Goal: Task Accomplishment & Management: Manage account settings

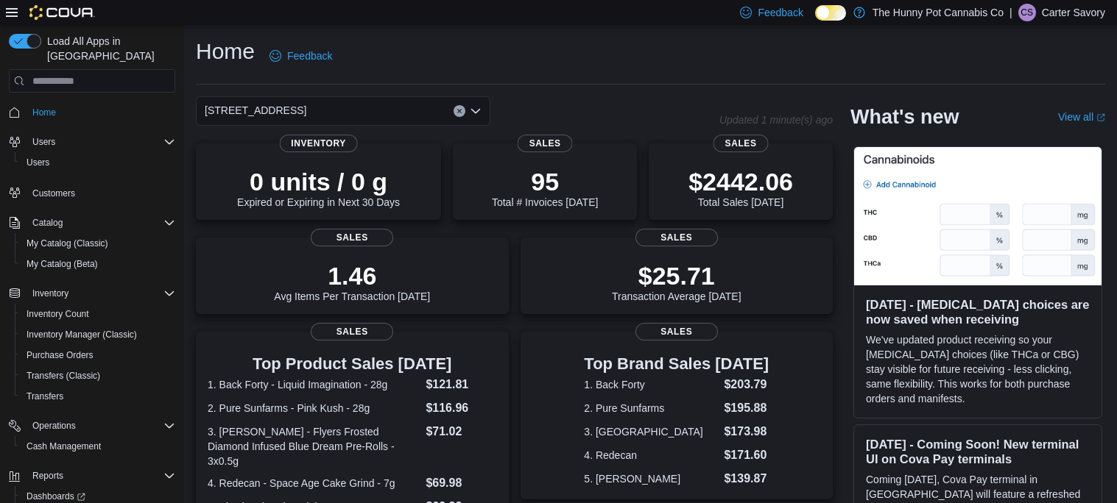
scroll to position [49, 0]
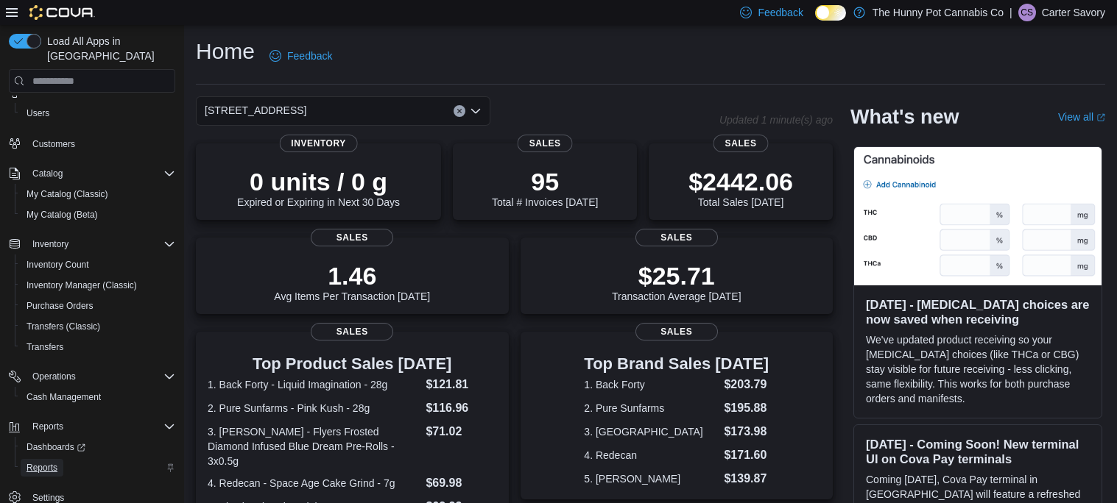
click at [43, 462] on span "Reports" at bounding box center [41, 468] width 31 height 12
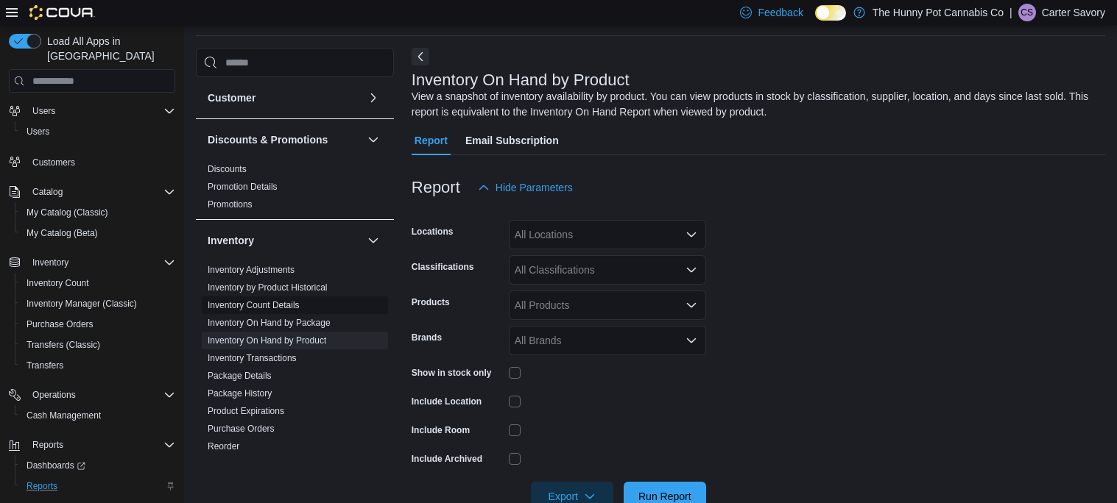
scroll to position [698, 0]
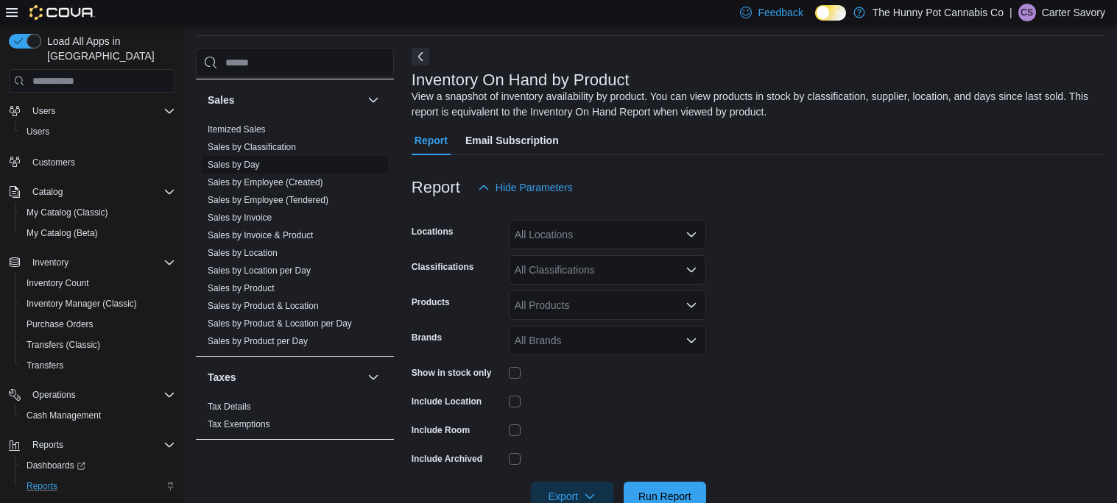
click at [256, 167] on link "Sales by Day" at bounding box center [234, 165] width 52 height 10
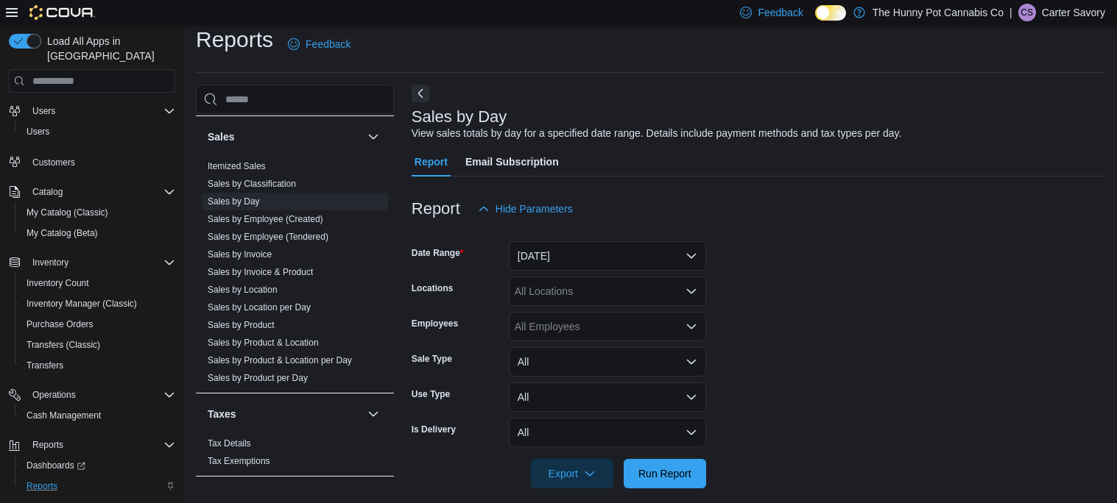
scroll to position [26, 0]
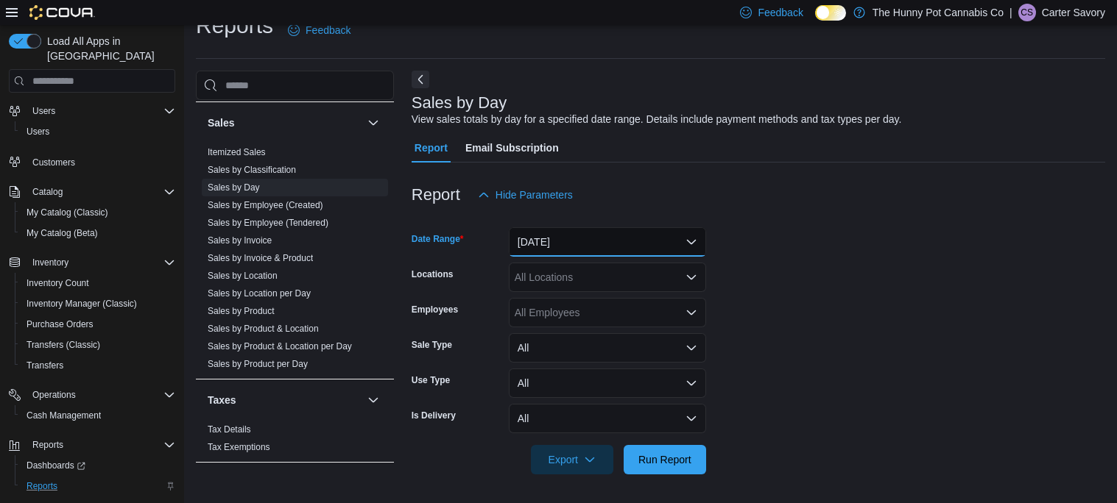
click at [631, 241] on button "[DATE]" at bounding box center [607, 241] width 197 height 29
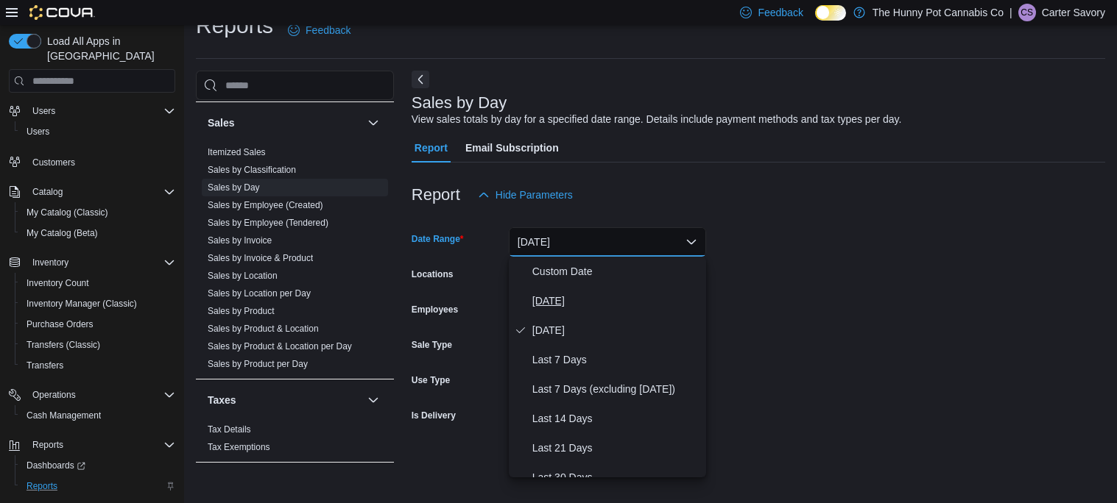
scroll to position [220, 0]
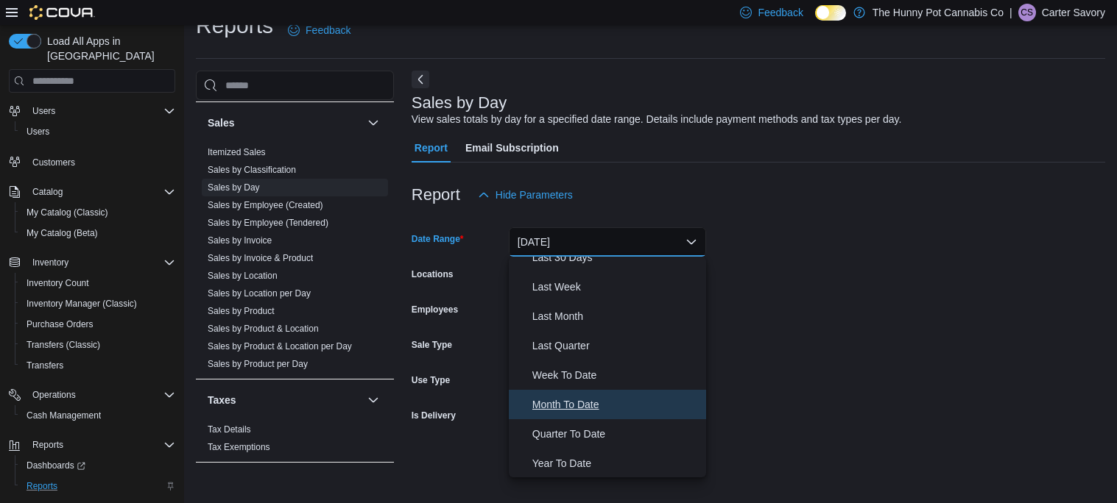
click at [587, 399] on span "Month To Date" at bounding box center [616, 405] width 168 height 18
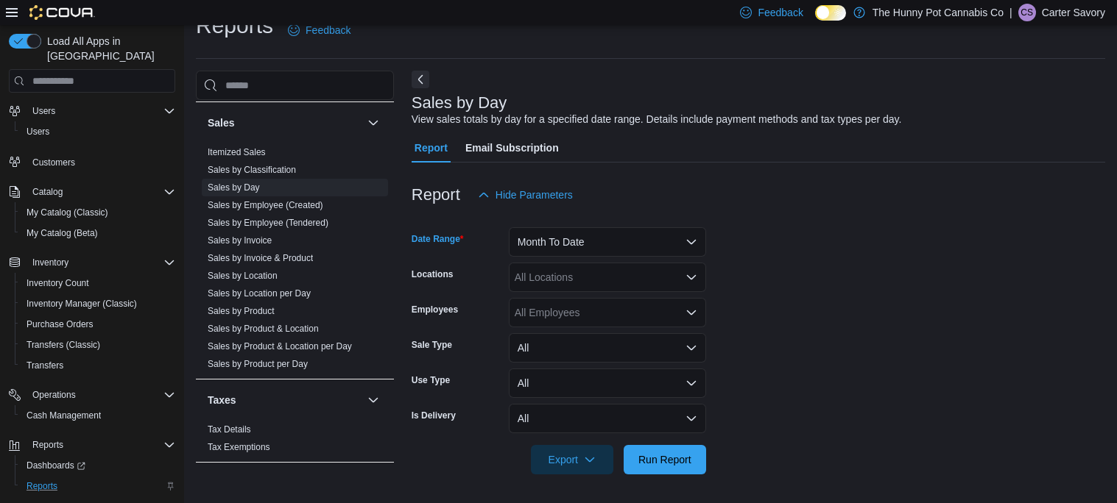
click at [768, 366] on form "Date Range Month To Date Locations All Locations Employees All Employees Sale T…" at bounding box center [757, 342] width 693 height 265
click at [643, 452] on span "Run Report" at bounding box center [664, 459] width 65 height 29
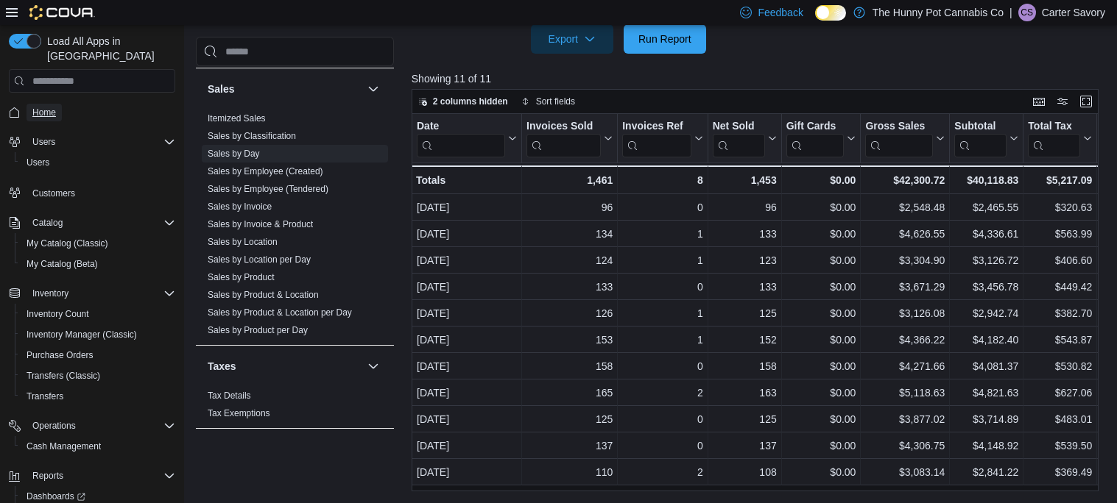
click at [43, 107] on span "Home" at bounding box center [44, 113] width 24 height 12
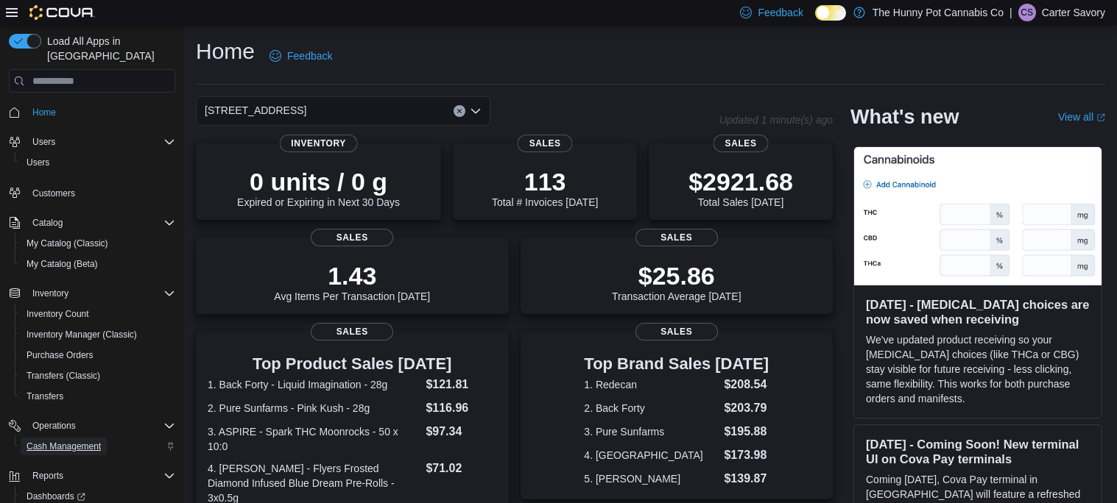
click at [84, 439] on span "Cash Management" at bounding box center [63, 447] width 74 height 18
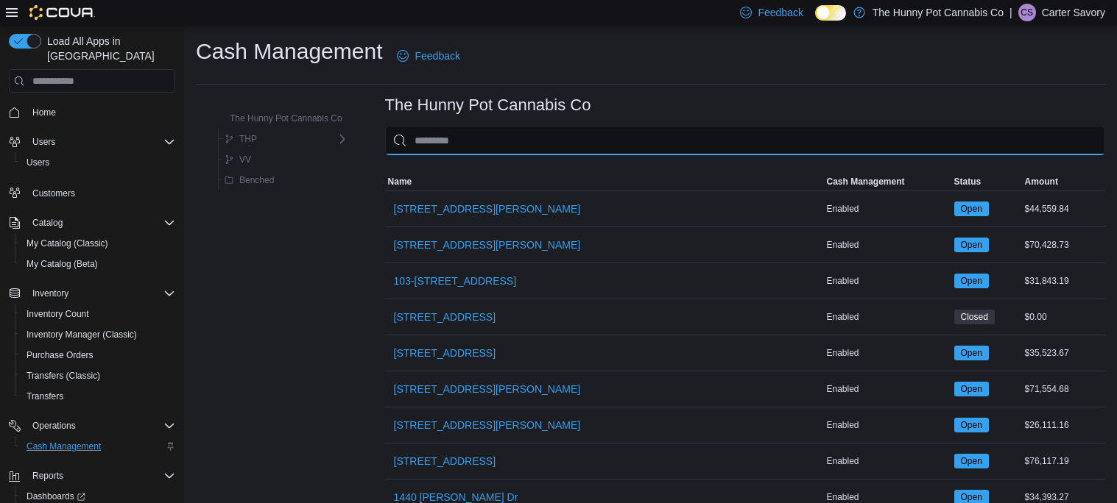
click at [535, 136] on input "This is a search bar. As you type, the results lower in the page will automatic…" at bounding box center [745, 140] width 720 height 29
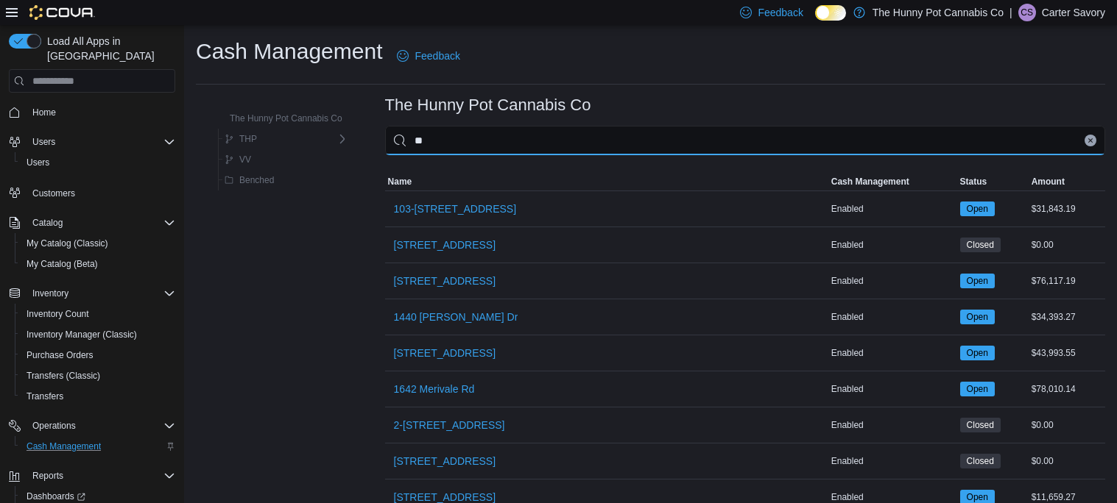
type input "***"
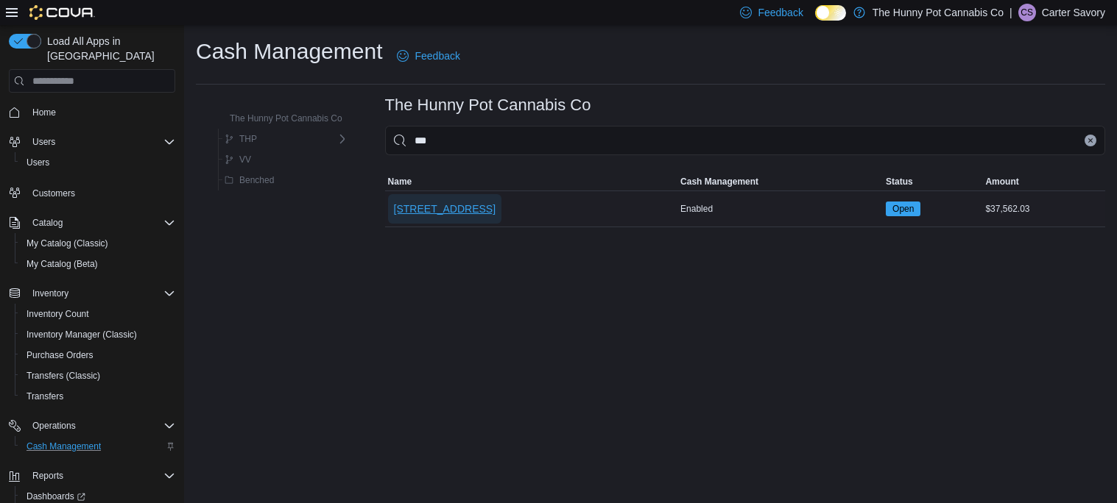
click at [445, 213] on span "[STREET_ADDRESS]" at bounding box center [445, 209] width 102 height 15
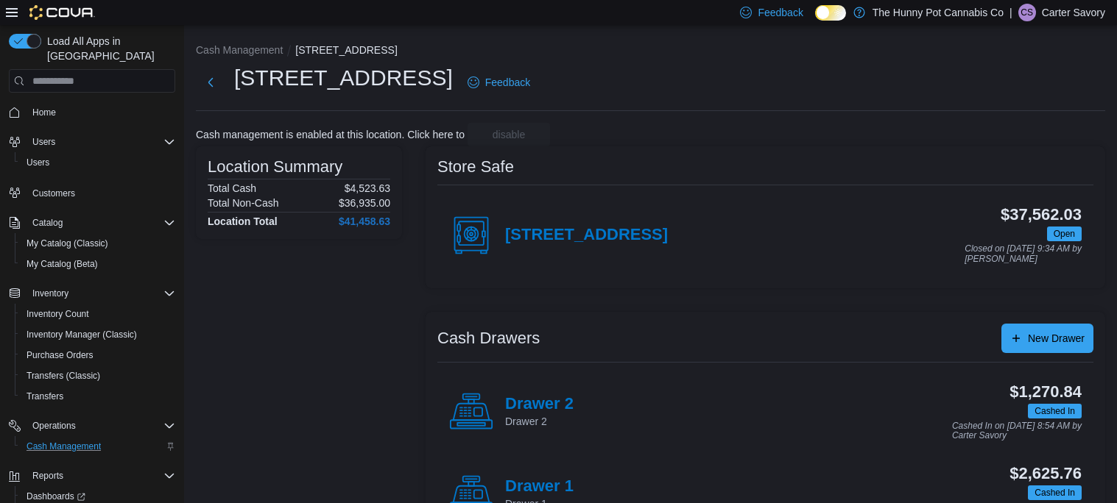
scroll to position [55, 0]
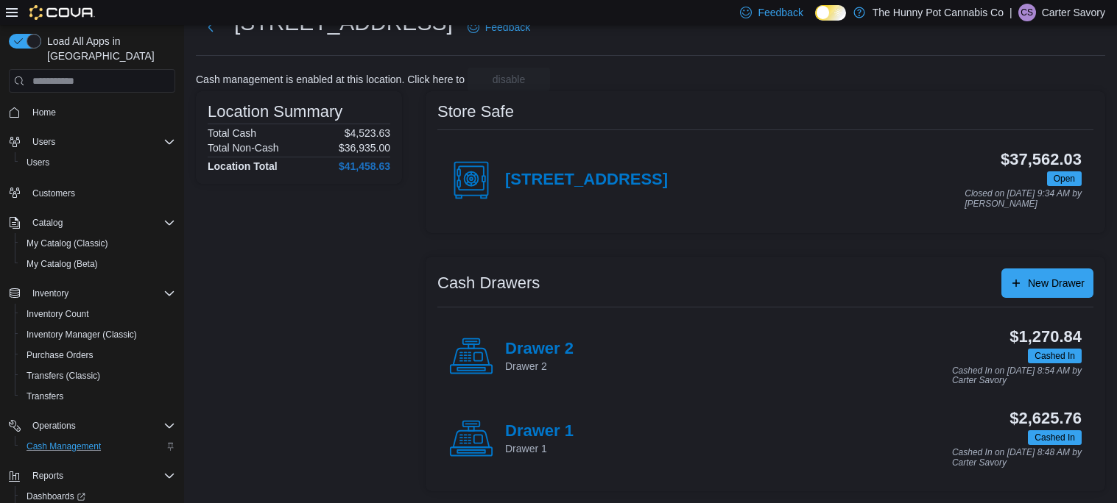
click at [545, 420] on div "Drawer 1 Drawer 1" at bounding box center [511, 439] width 124 height 44
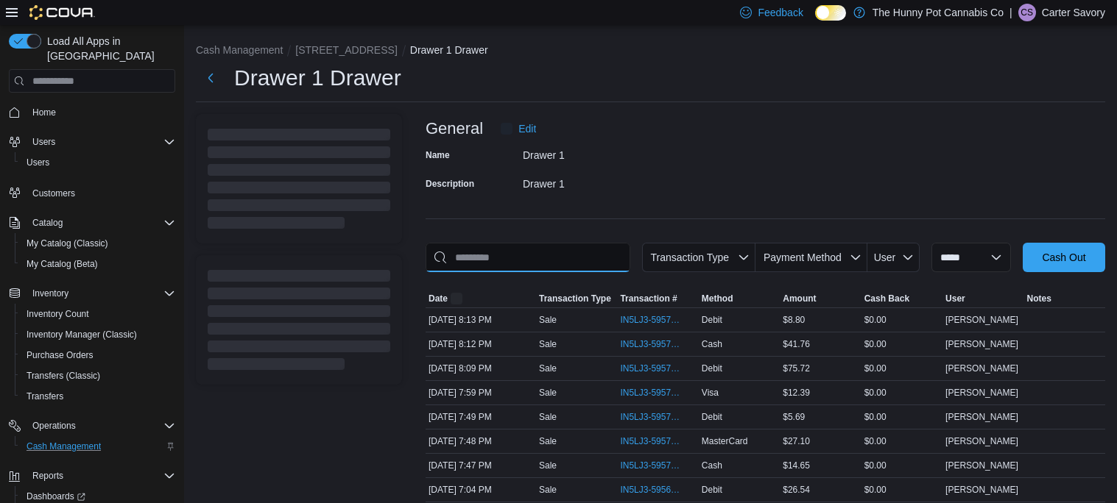
click at [555, 255] on input "This is a search bar. As you type, the results lower in the page will automatic…" at bounding box center [527, 257] width 205 height 29
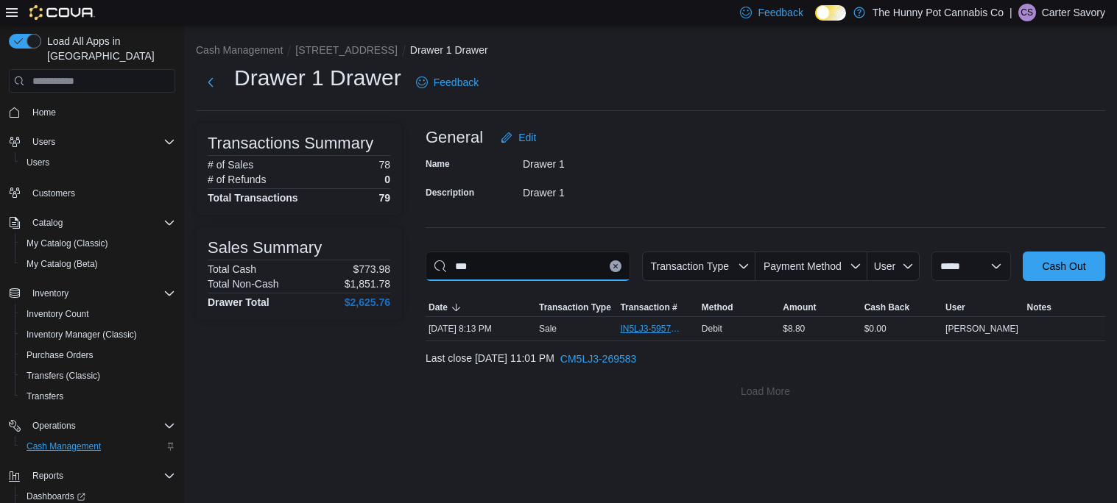
type input "***"
click at [629, 322] on span "IN5LJ3-5957498" at bounding box center [657, 329] width 75 height 18
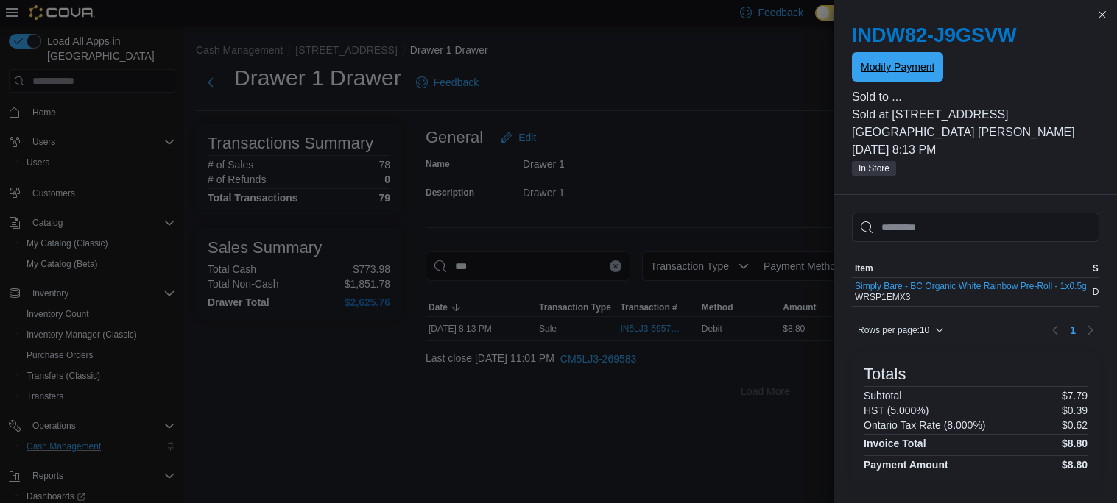
click at [924, 70] on span "Modify Payment" at bounding box center [897, 67] width 74 height 15
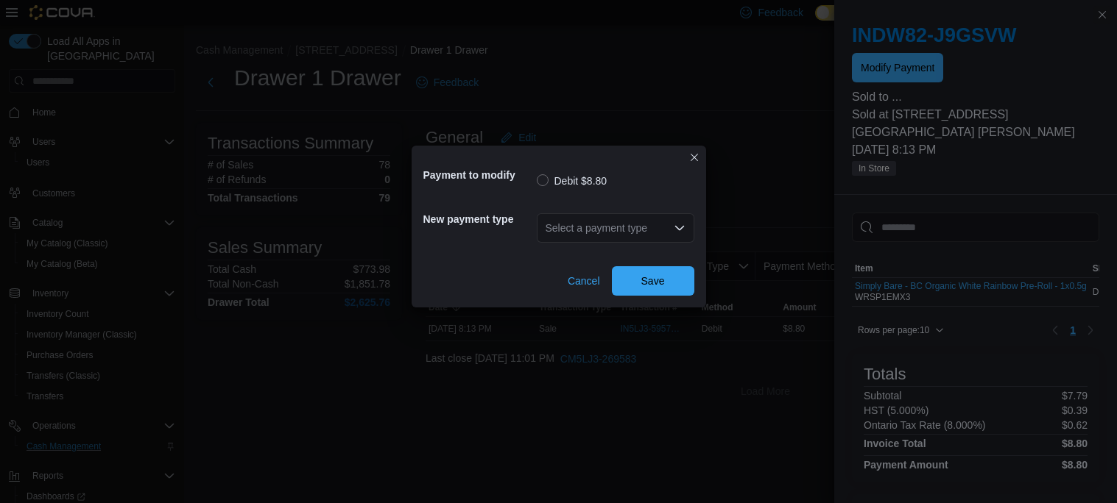
click at [659, 230] on div "Select a payment type" at bounding box center [616, 227] width 158 height 29
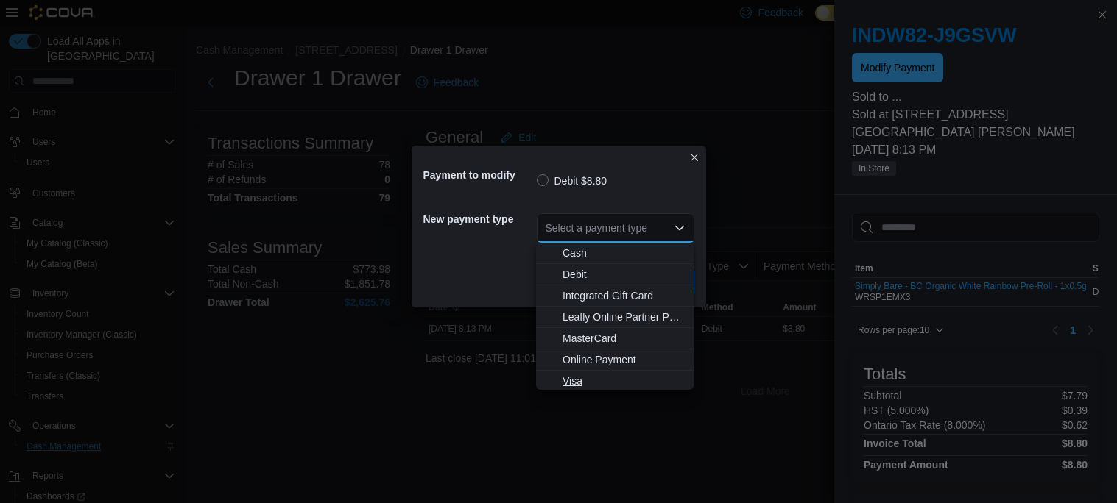
click at [563, 380] on span "Visa" at bounding box center [623, 381] width 122 height 15
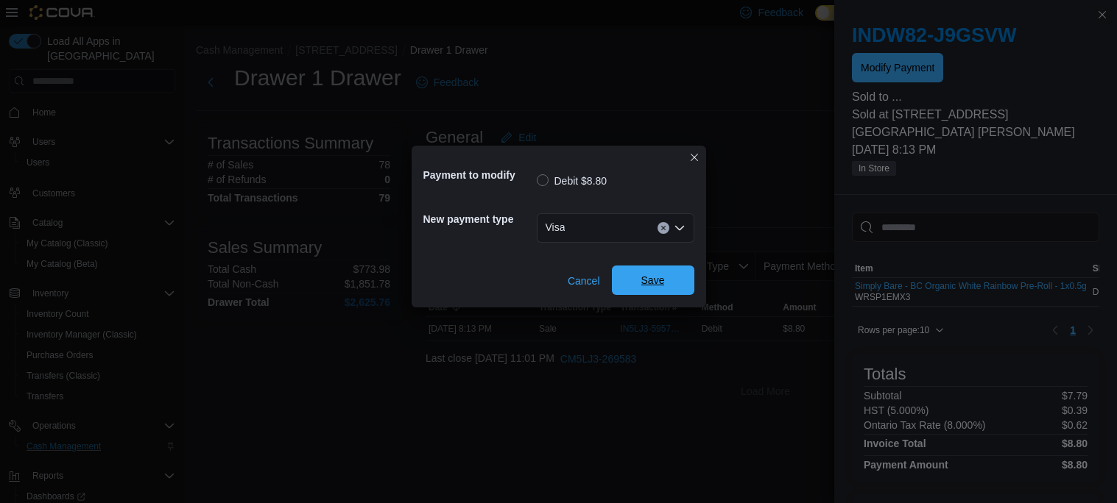
click at [643, 276] on span "Save" at bounding box center [653, 280] width 24 height 15
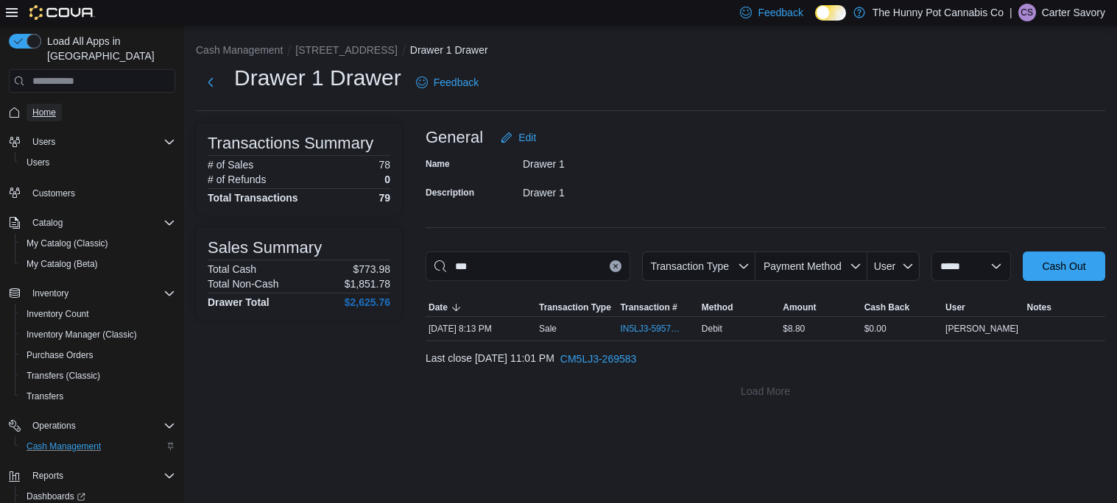
click at [52, 107] on span "Home" at bounding box center [44, 113] width 24 height 12
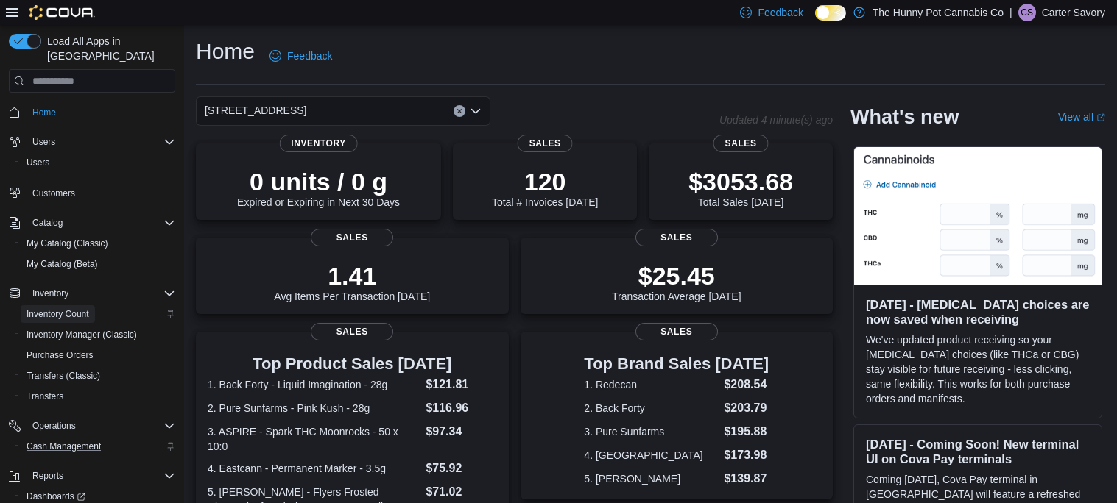
click at [38, 308] on span "Inventory Count" at bounding box center [57, 314] width 63 height 12
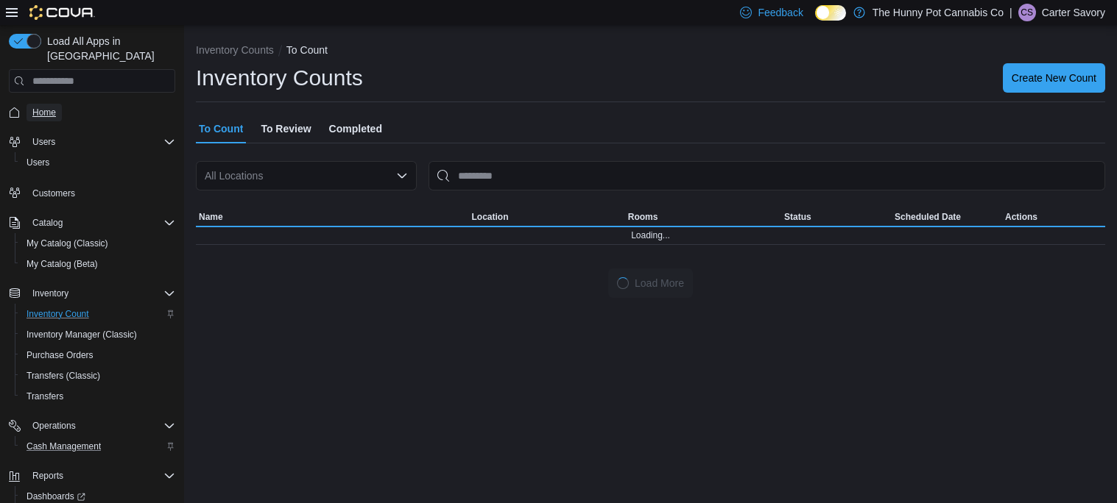
click at [34, 107] on span "Home" at bounding box center [44, 113] width 24 height 12
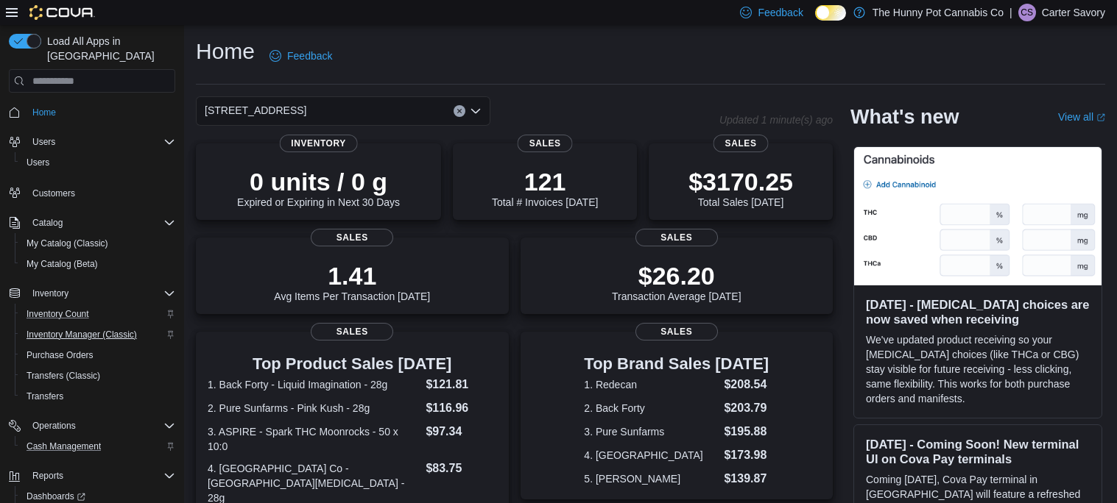
scroll to position [49, 0]
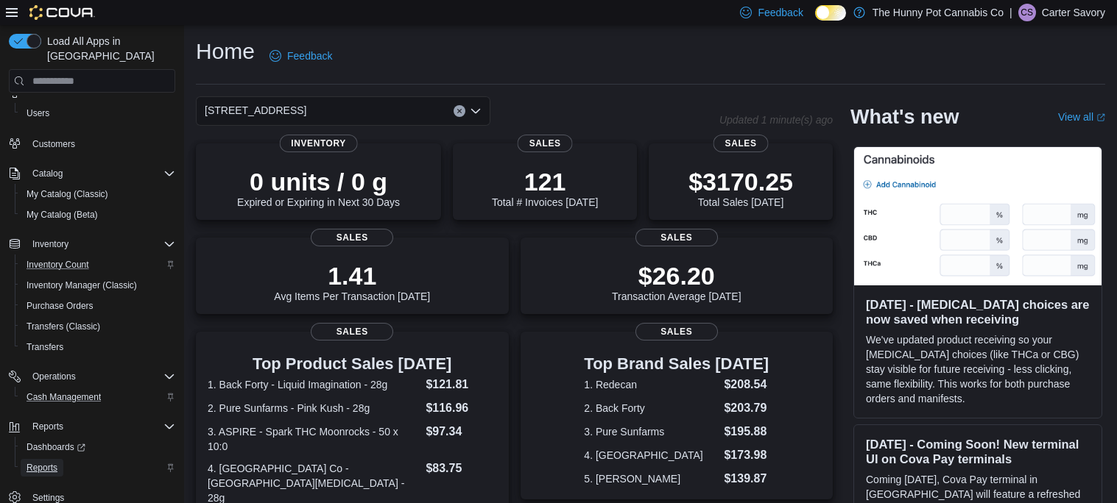
click at [40, 462] on span "Reports" at bounding box center [41, 468] width 31 height 12
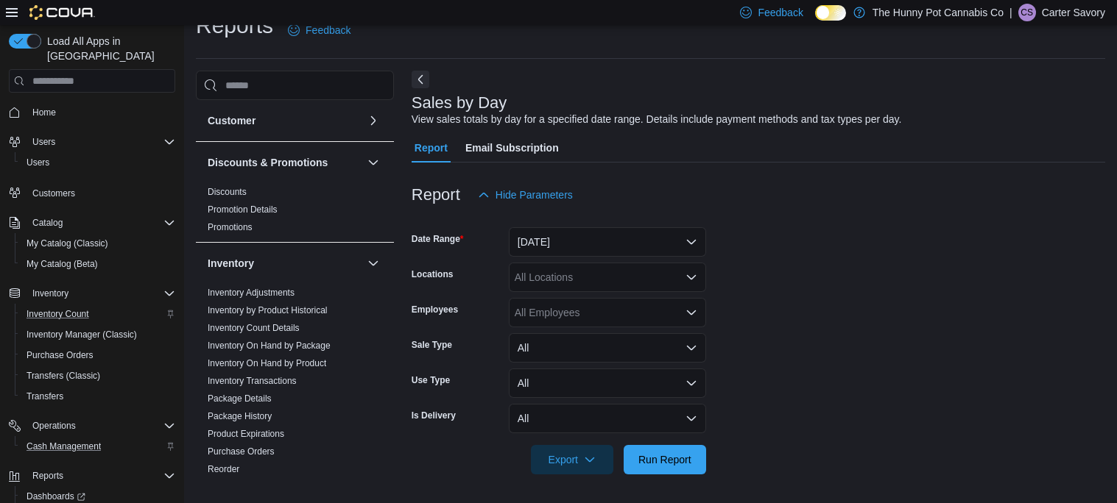
click at [66, 103] on span "Home" at bounding box center [100, 112] width 149 height 18
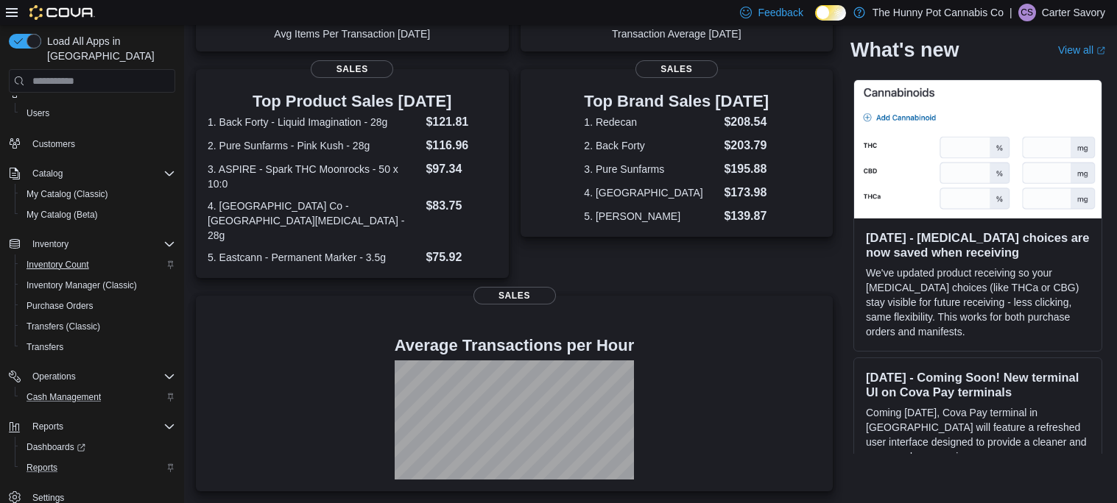
scroll to position [260, 0]
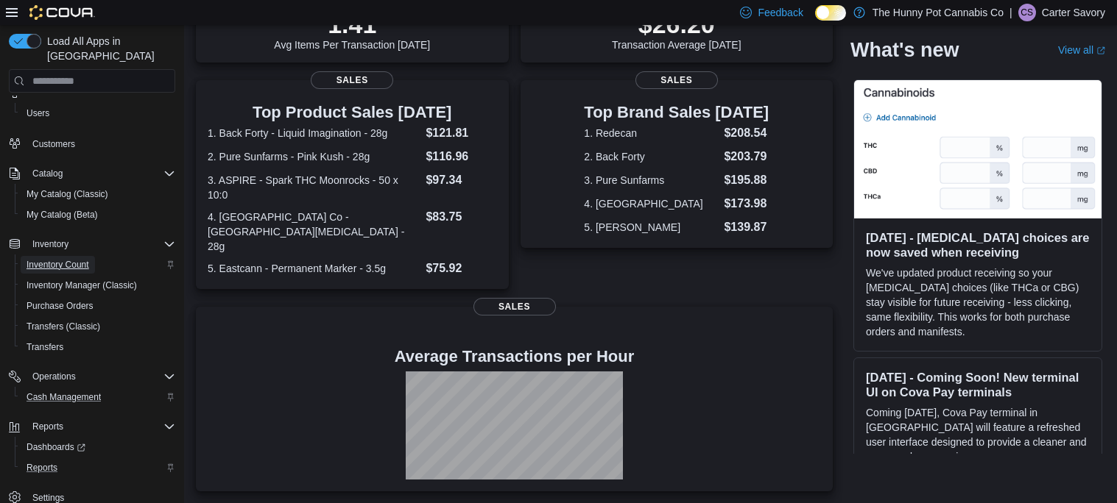
click at [76, 256] on span "Inventory Count" at bounding box center [57, 265] width 63 height 18
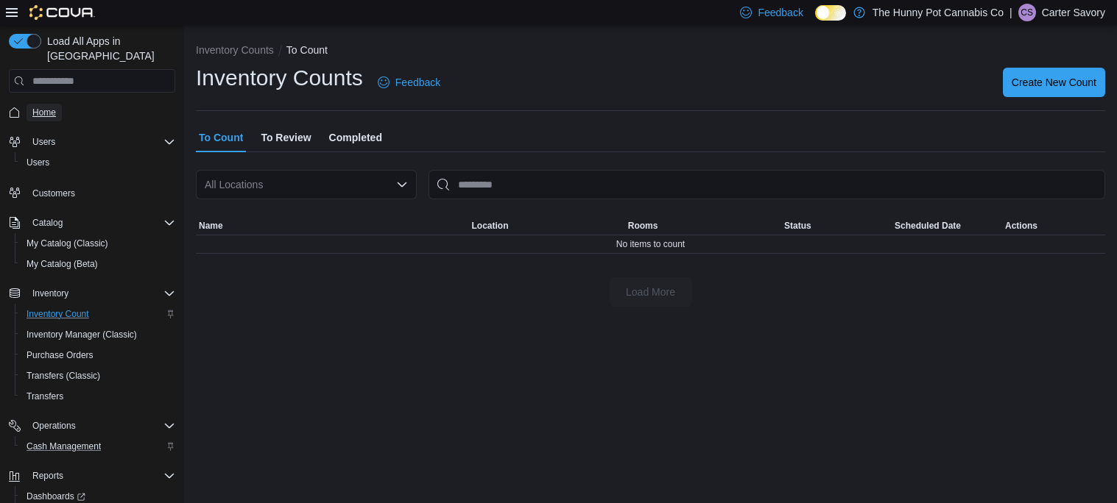
click at [57, 104] on link "Home" at bounding box center [43, 113] width 35 height 18
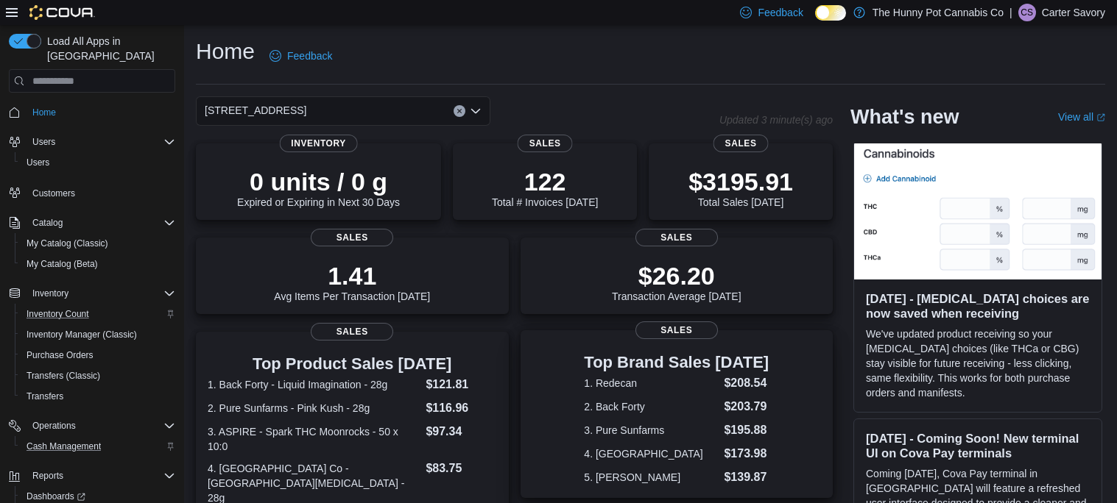
scroll to position [1, 0]
